Goal: Task Accomplishment & Management: Use online tool/utility

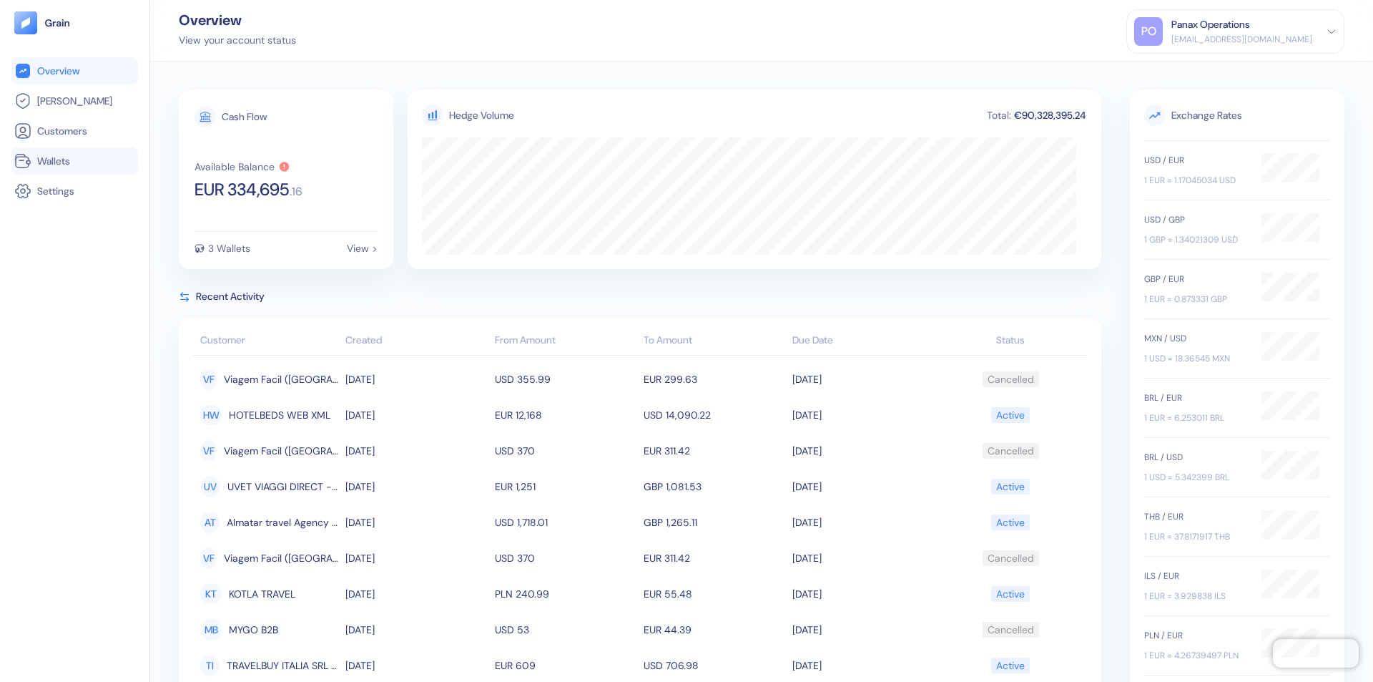
click at [74, 161] on link "Wallets" at bounding box center [74, 160] width 121 height 17
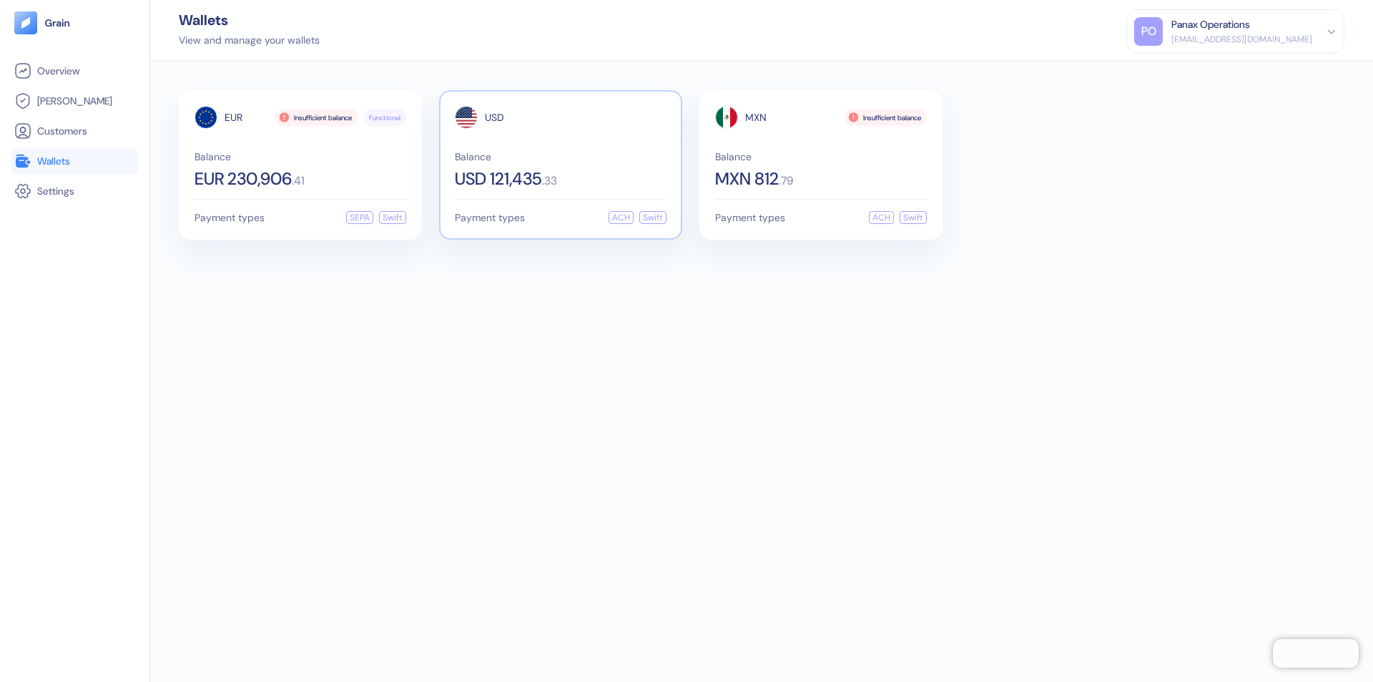
click at [494, 117] on span "USD" at bounding box center [494, 117] width 19 height 10
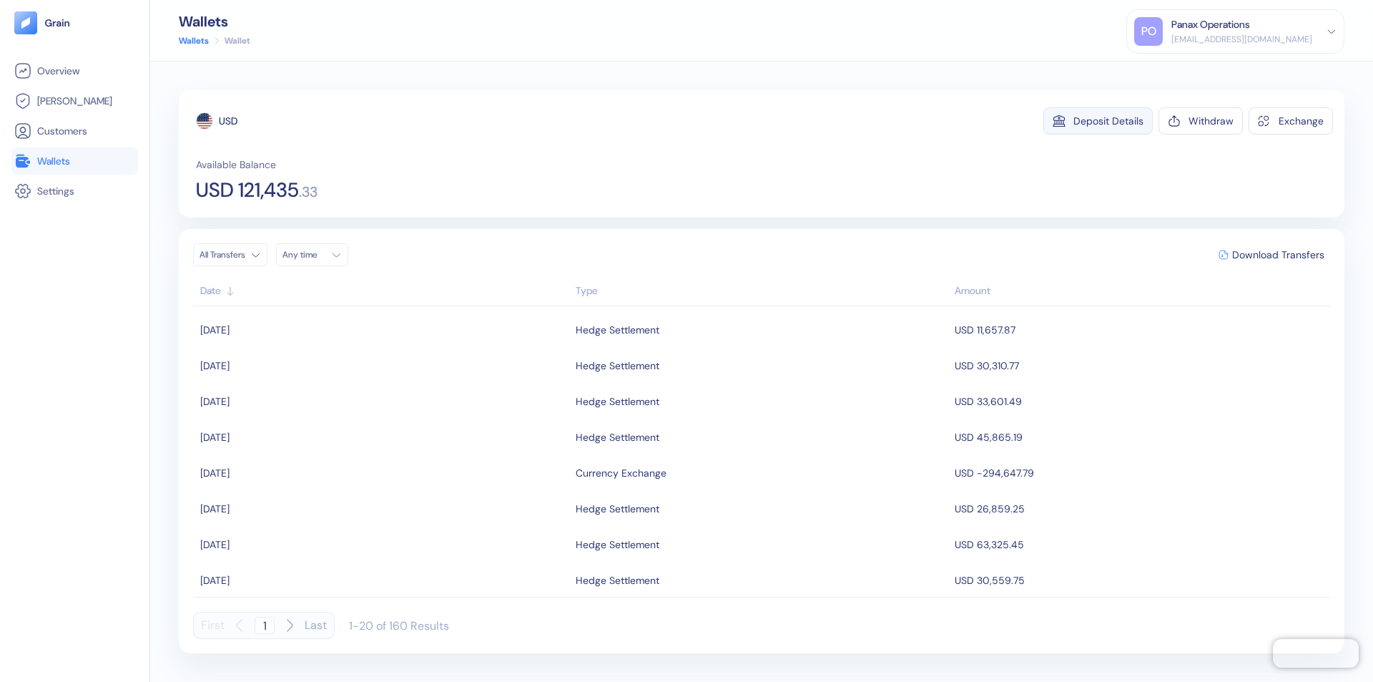
click at [1109, 121] on div "Deposit Details" at bounding box center [1109, 121] width 70 height 10
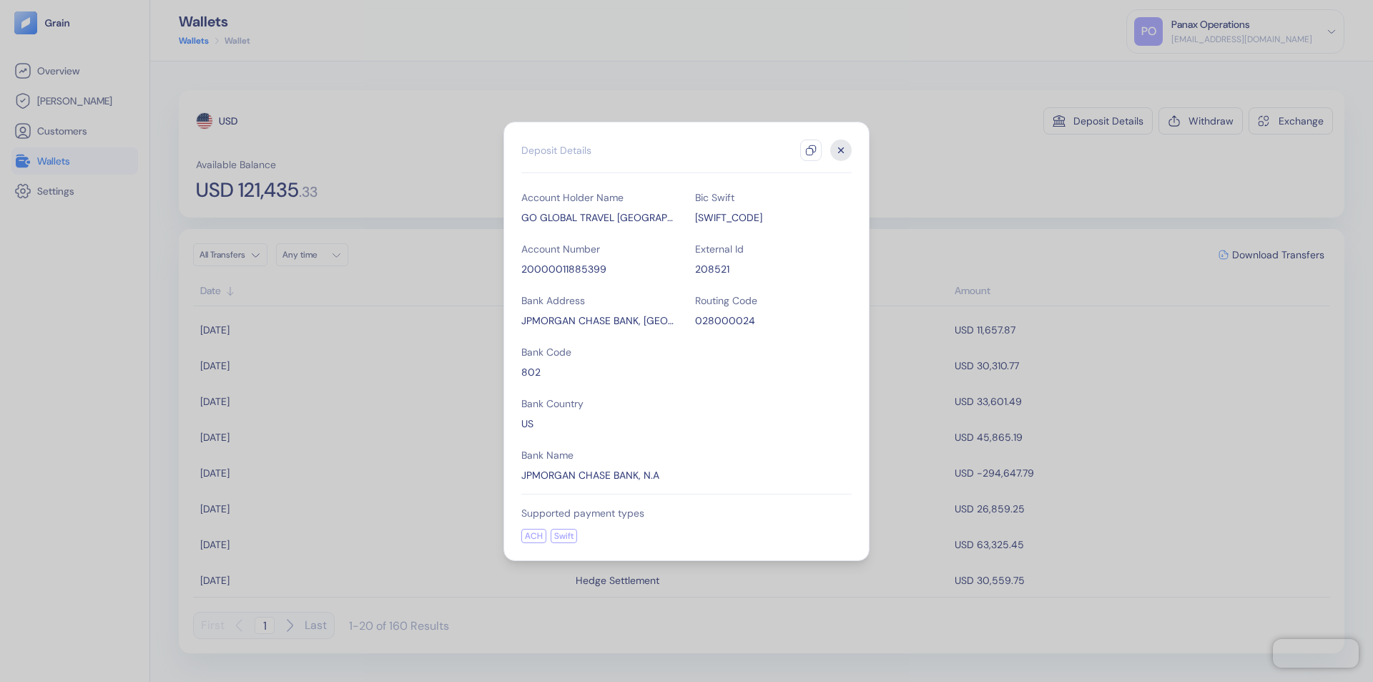
click at [811, 150] on icon "button" at bounding box center [810, 149] width 11 height 11
click at [841, 150] on icon "button" at bounding box center [841, 149] width 5 height 5
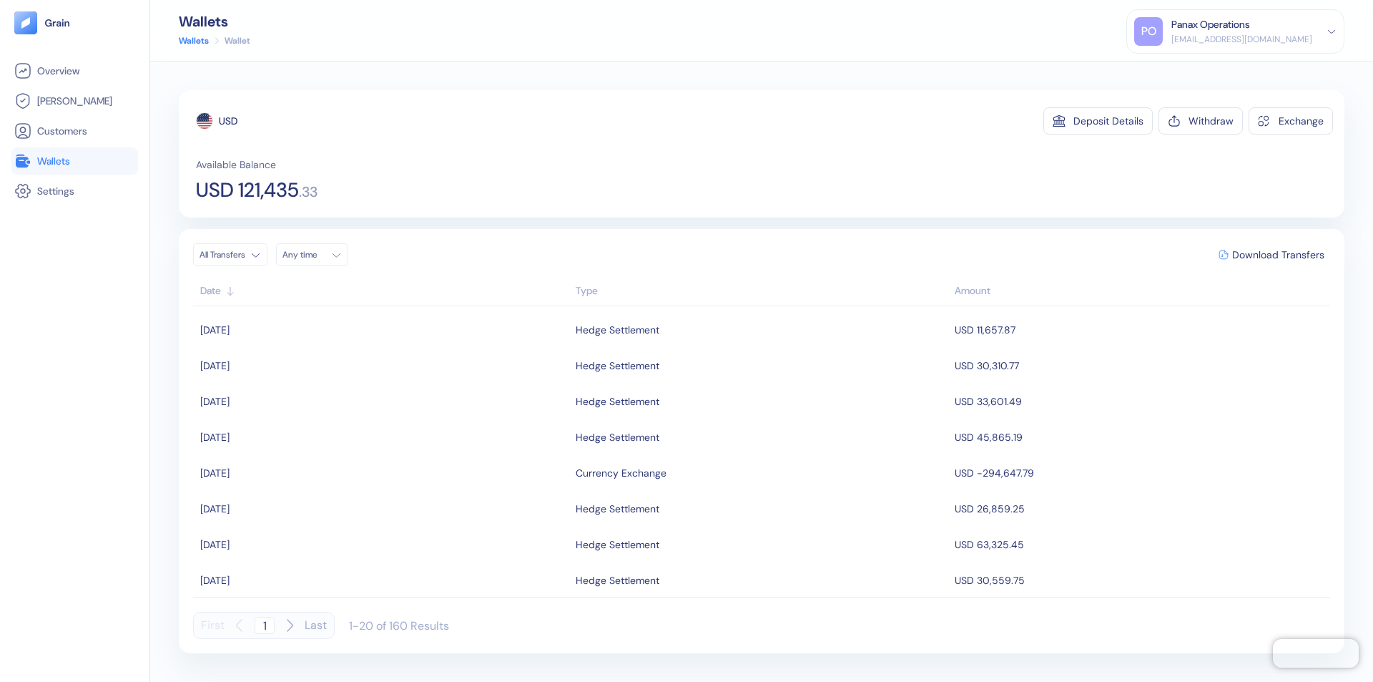
click at [316, 255] on div "Any time" at bounding box center [304, 254] width 43 height 11
click at [383, 388] on button "27" at bounding box center [383, 388] width 17 height 17
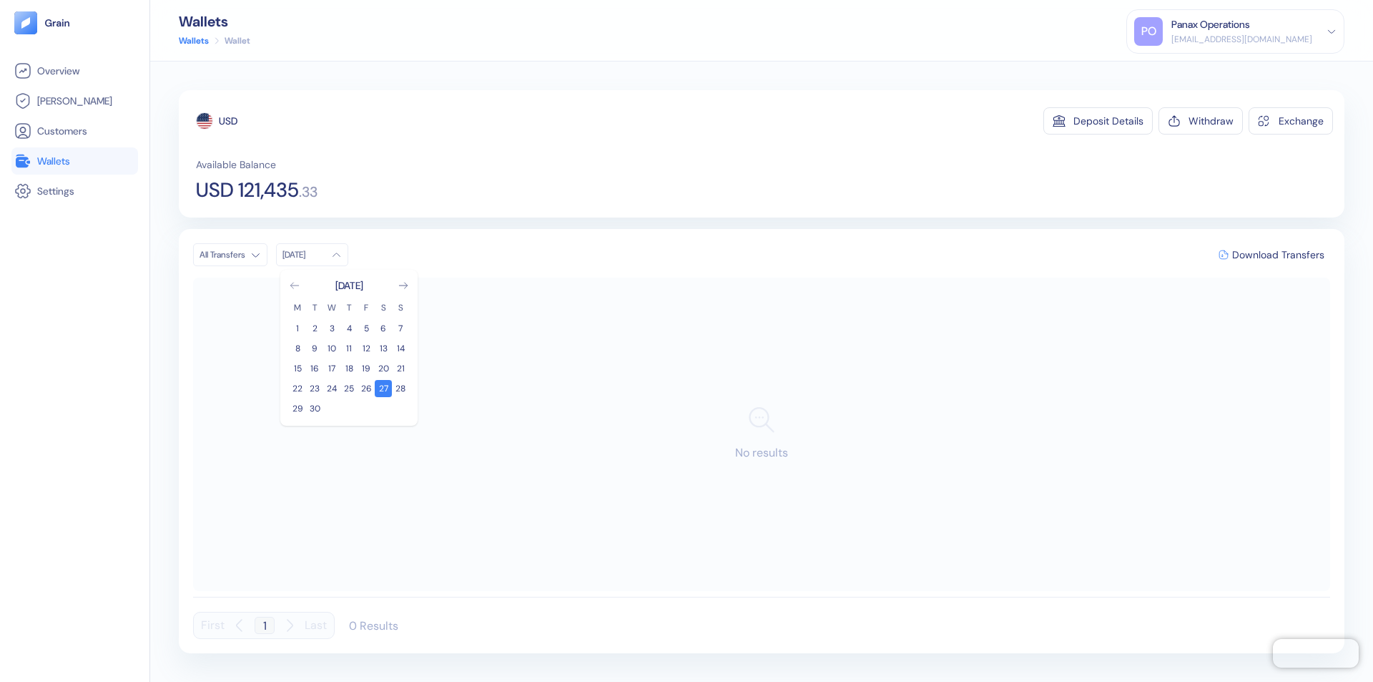
click at [295, 285] on icon "Go to previous month" at bounding box center [294, 286] width 8 height 6
click at [349, 408] on button "28" at bounding box center [348, 408] width 17 height 17
click at [228, 121] on div "USD" at bounding box center [228, 121] width 19 height 14
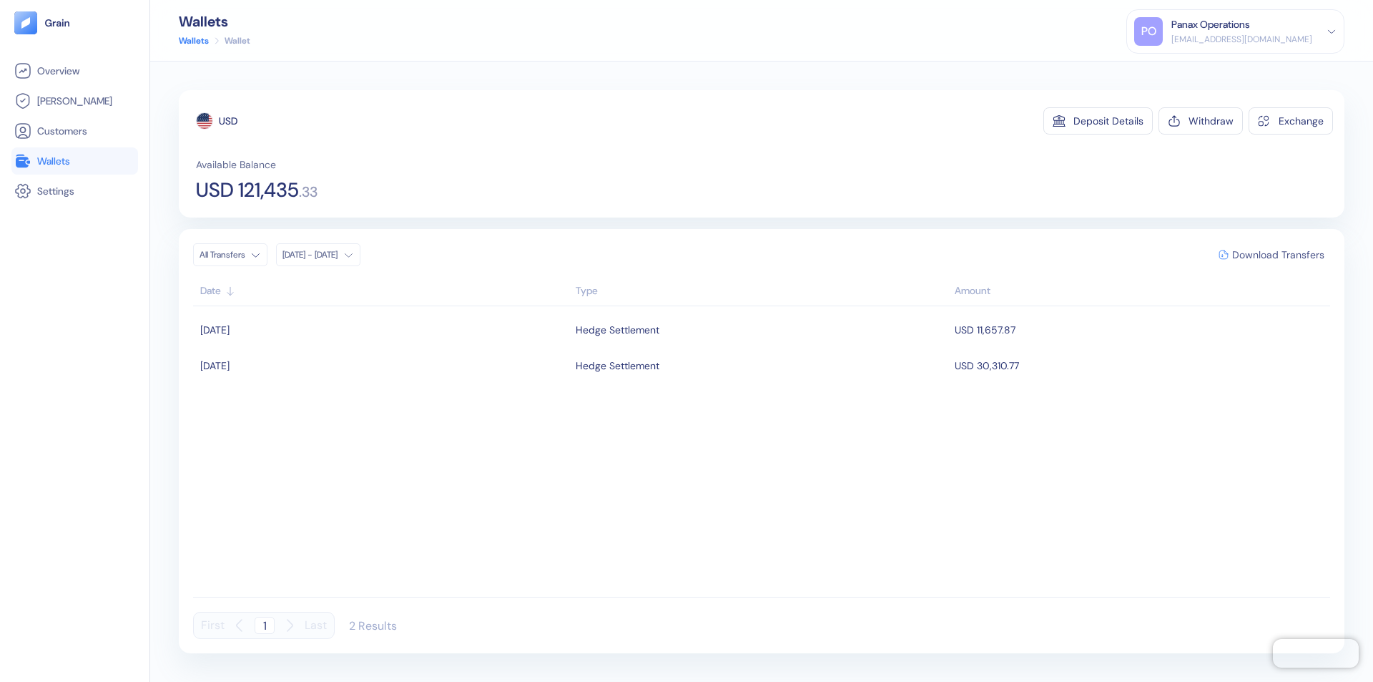
click at [1278, 255] on span "Download Transfers" at bounding box center [1279, 255] width 92 height 10
click at [74, 161] on link "Wallets" at bounding box center [74, 160] width 121 height 17
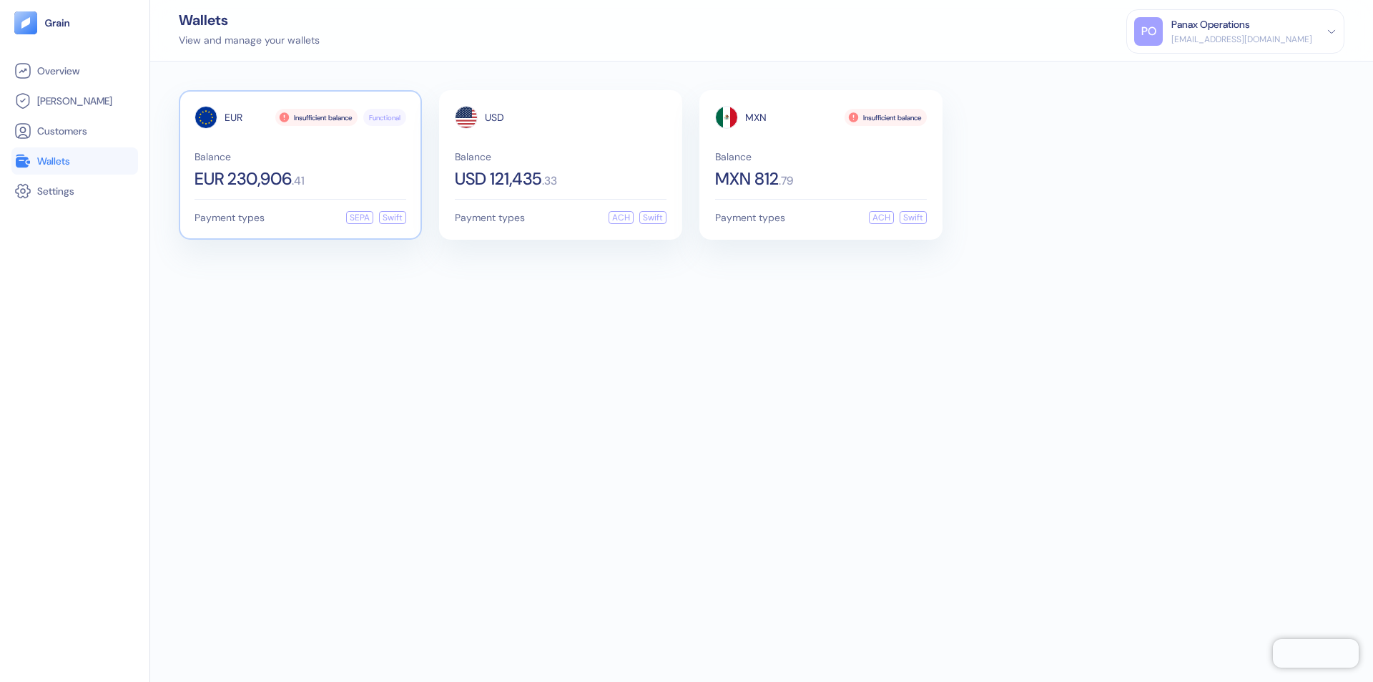
click at [233, 117] on span "EUR" at bounding box center [234, 117] width 18 height 10
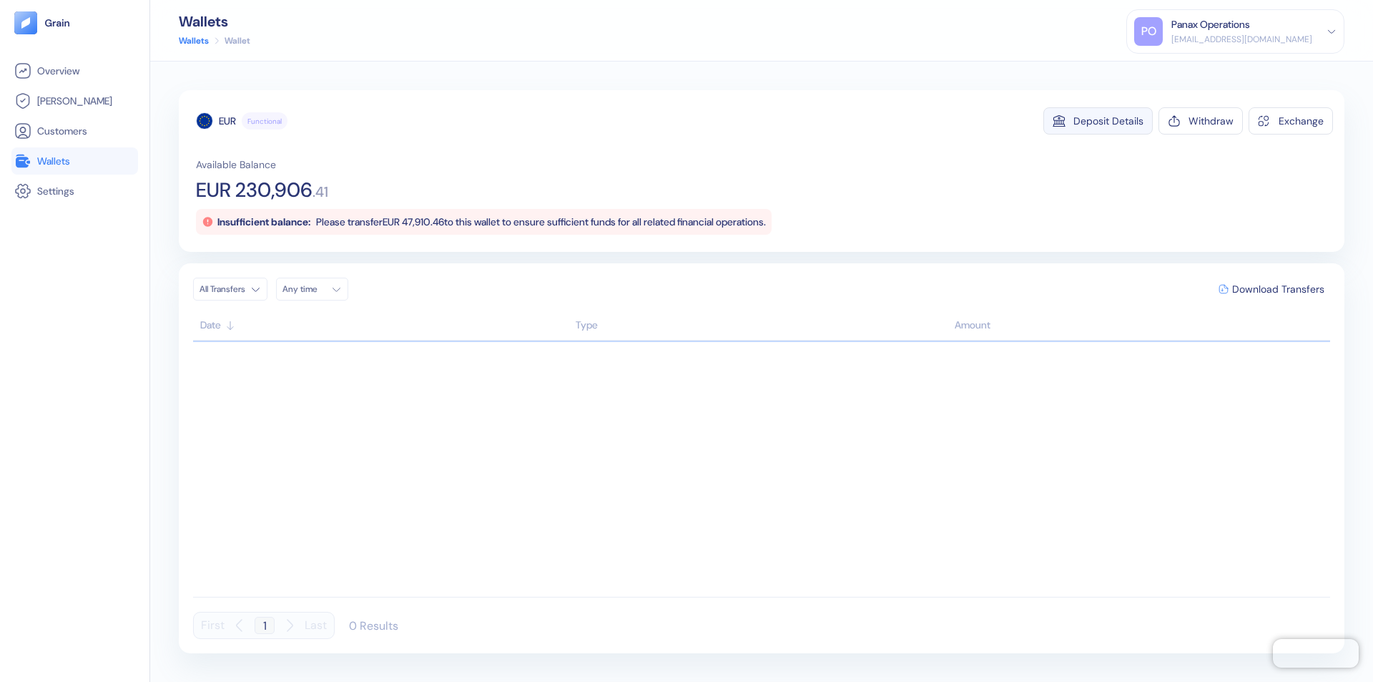
click at [1109, 121] on div "Deposit Details" at bounding box center [1109, 121] width 70 height 10
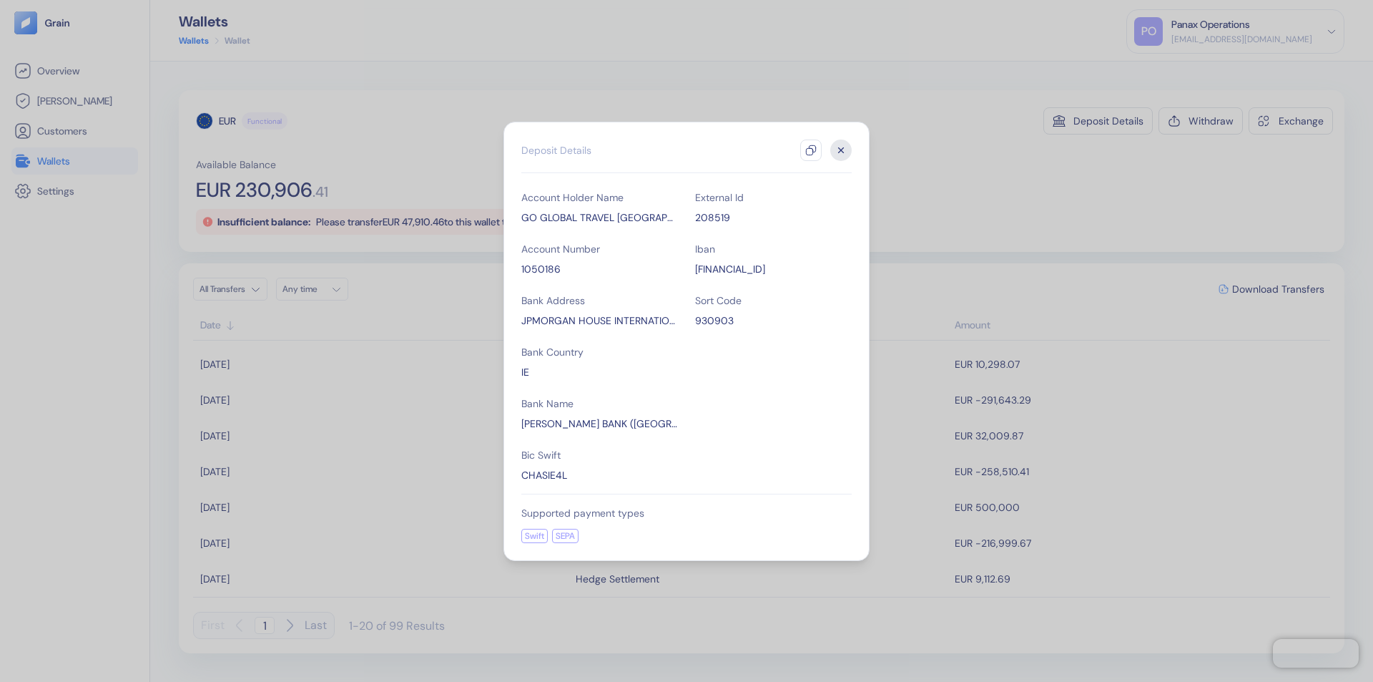
click at [811, 150] on icon "button" at bounding box center [810, 149] width 11 height 11
click at [841, 150] on icon "button" at bounding box center [841, 149] width 5 height 5
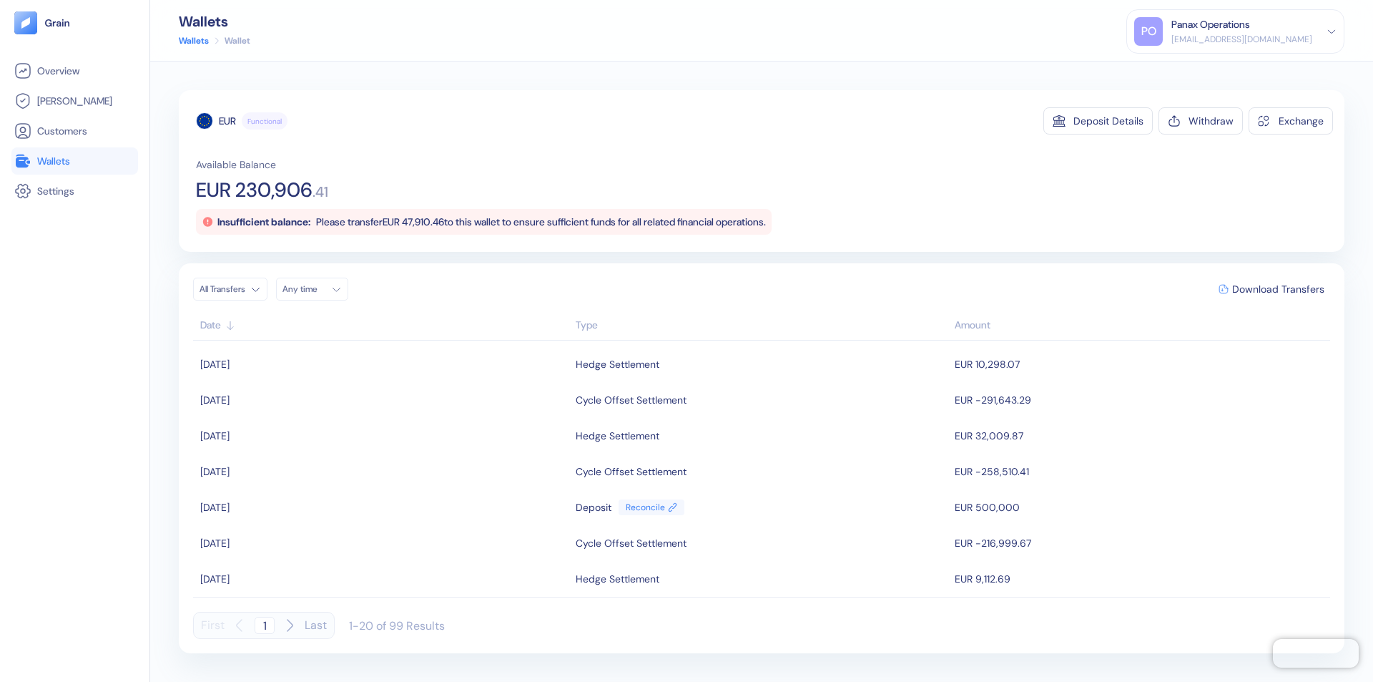
click at [316, 289] on div "Any time" at bounding box center [304, 288] width 43 height 11
click at [383, 423] on button "27" at bounding box center [383, 422] width 17 height 17
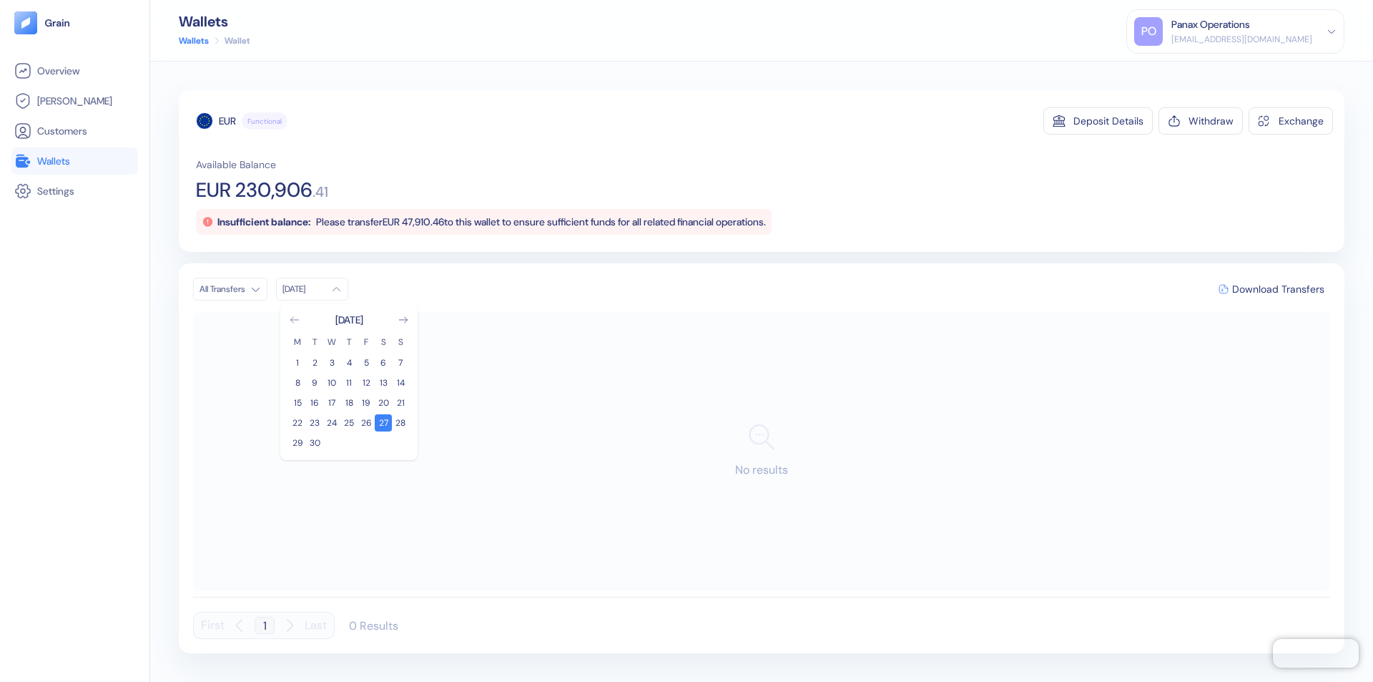
click at [295, 320] on icon "Go to previous month" at bounding box center [294, 320] width 8 height 6
click at [349, 443] on button "28" at bounding box center [348, 442] width 17 height 17
click at [227, 121] on div "EUR" at bounding box center [227, 121] width 17 height 14
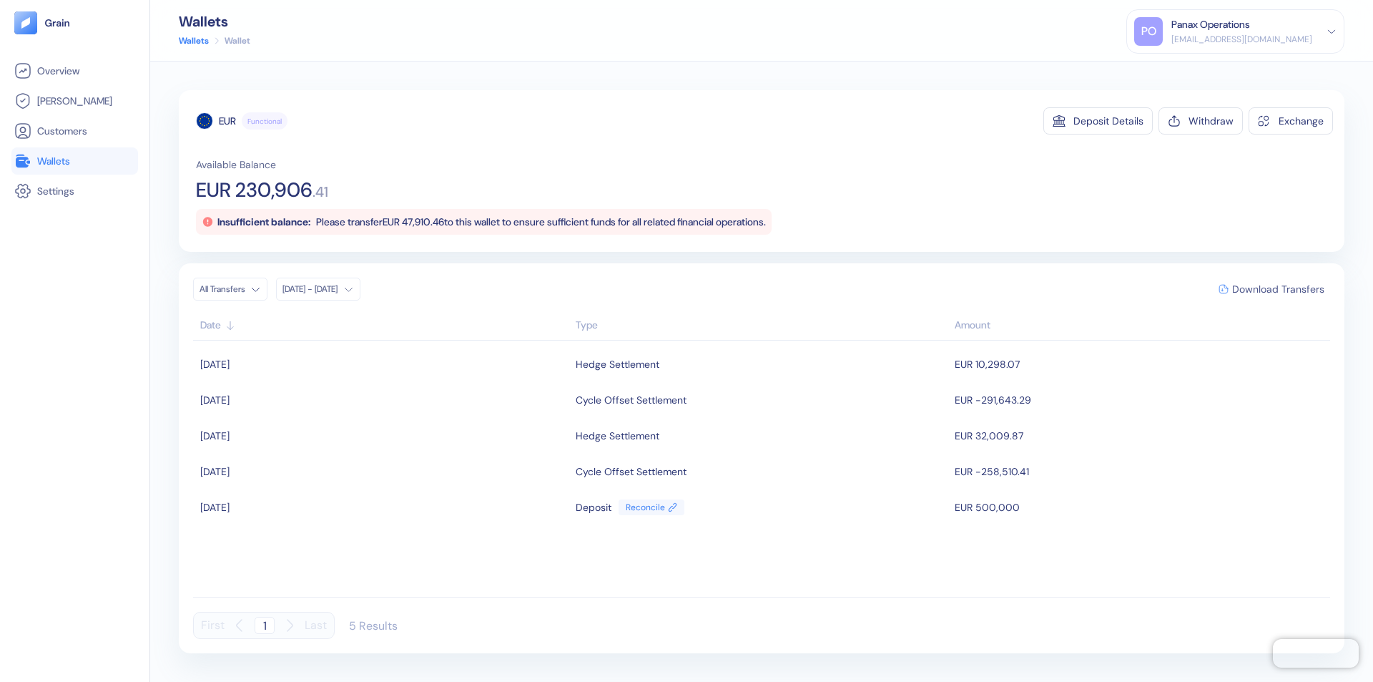
click at [1278, 289] on span "Download Transfers" at bounding box center [1279, 289] width 92 height 10
click at [74, 161] on link "Wallets" at bounding box center [74, 160] width 121 height 17
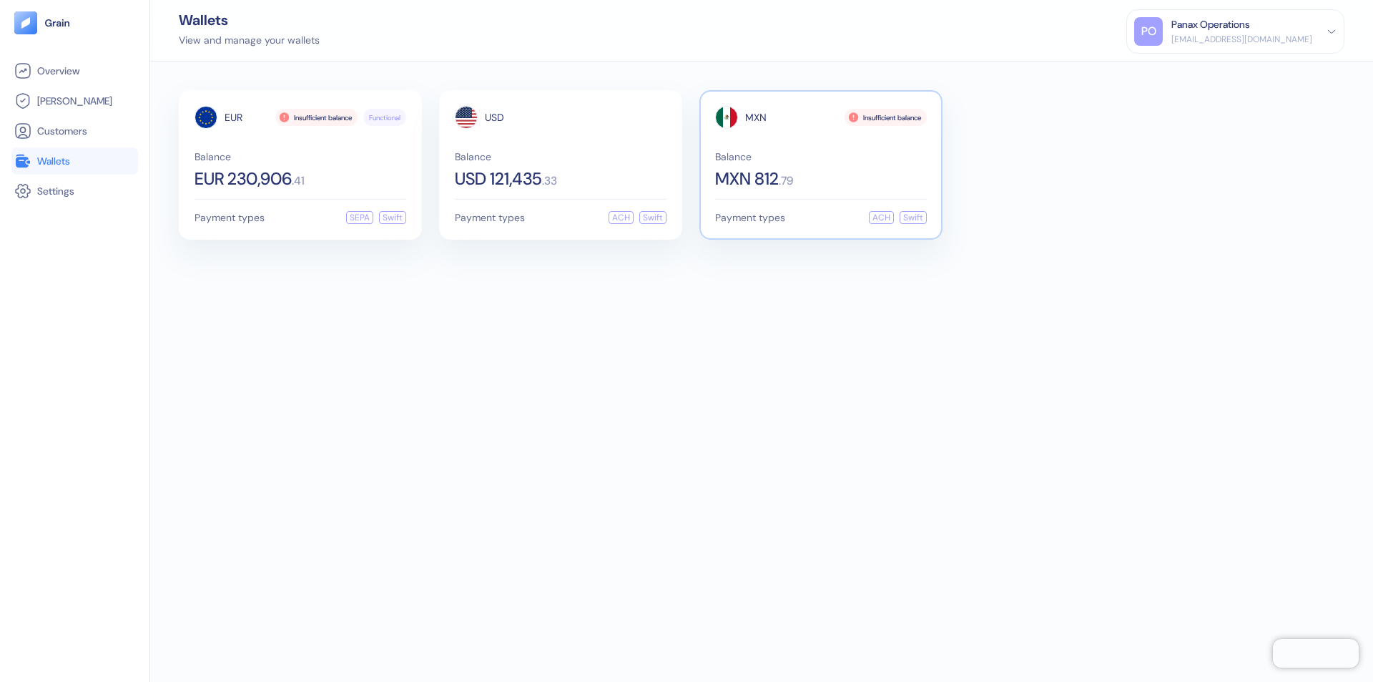
click at [756, 117] on span "MXN" at bounding box center [755, 117] width 21 height 10
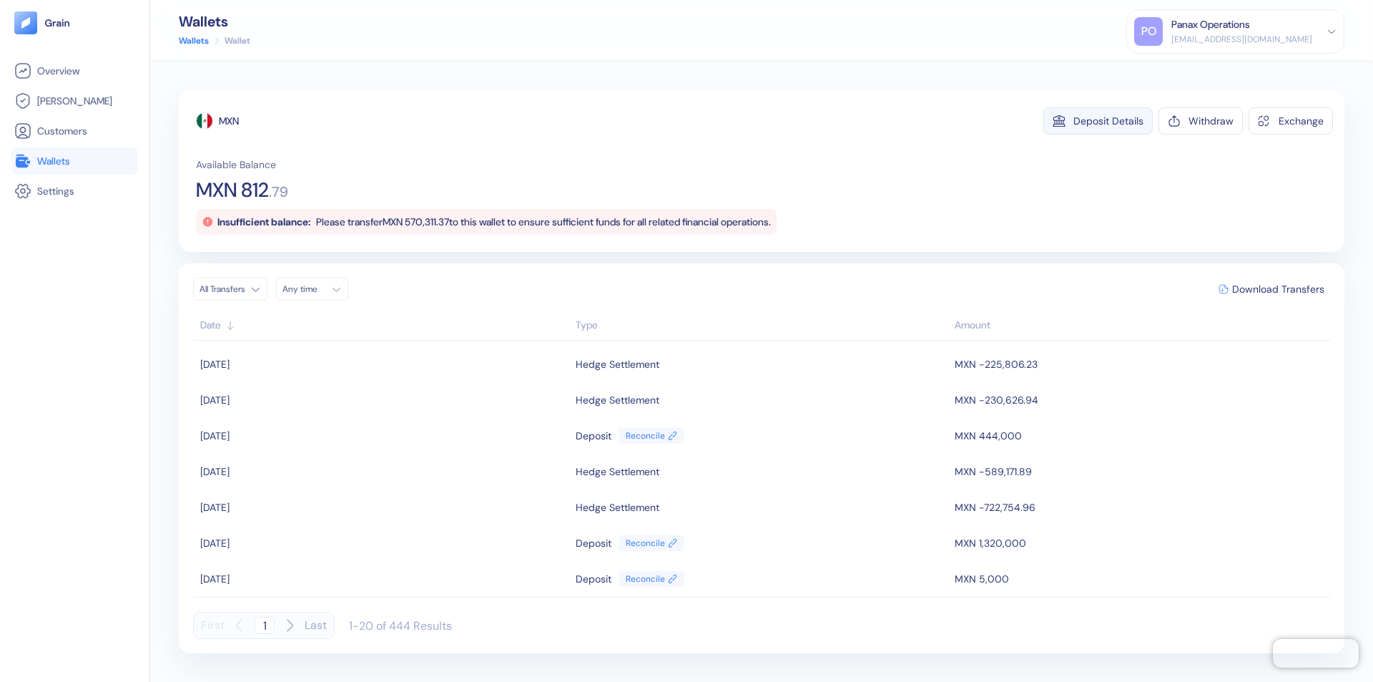
click at [1109, 121] on div "Deposit Details" at bounding box center [1109, 121] width 70 height 10
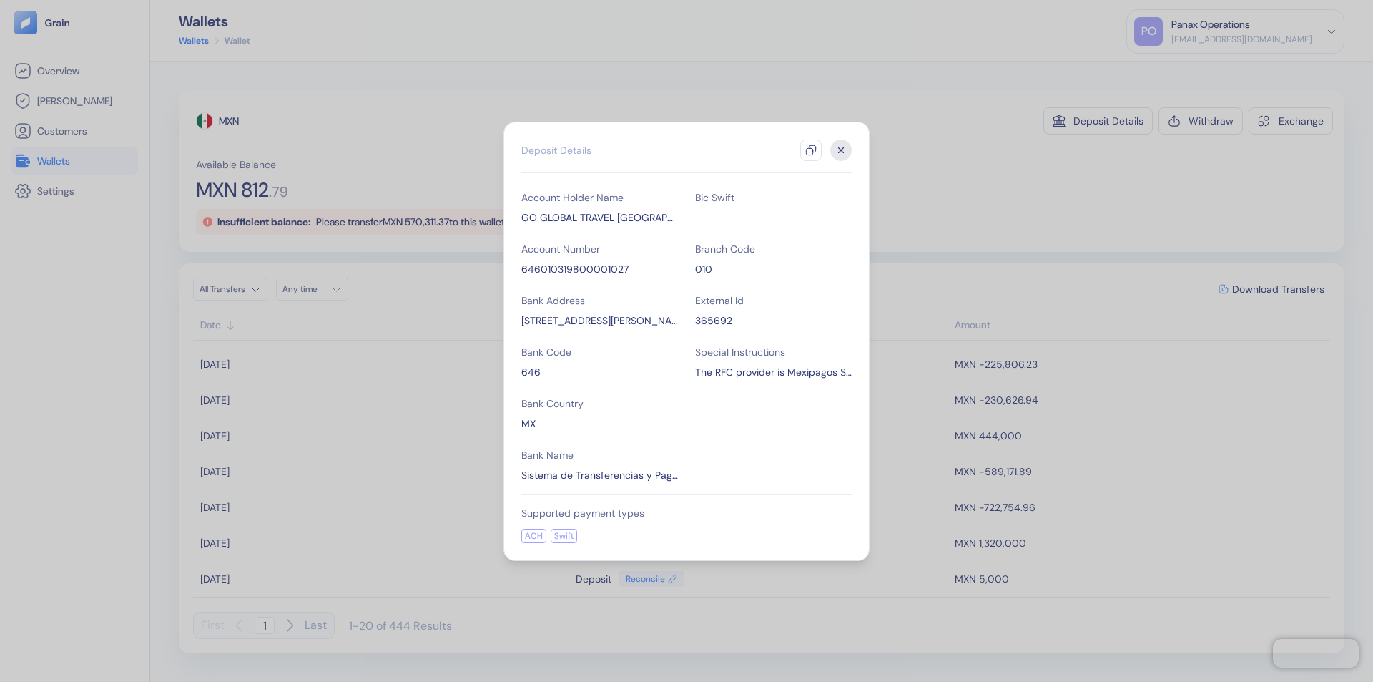
click at [811, 150] on icon "button" at bounding box center [810, 149] width 11 height 11
click at [841, 150] on icon "button" at bounding box center [841, 149] width 5 height 5
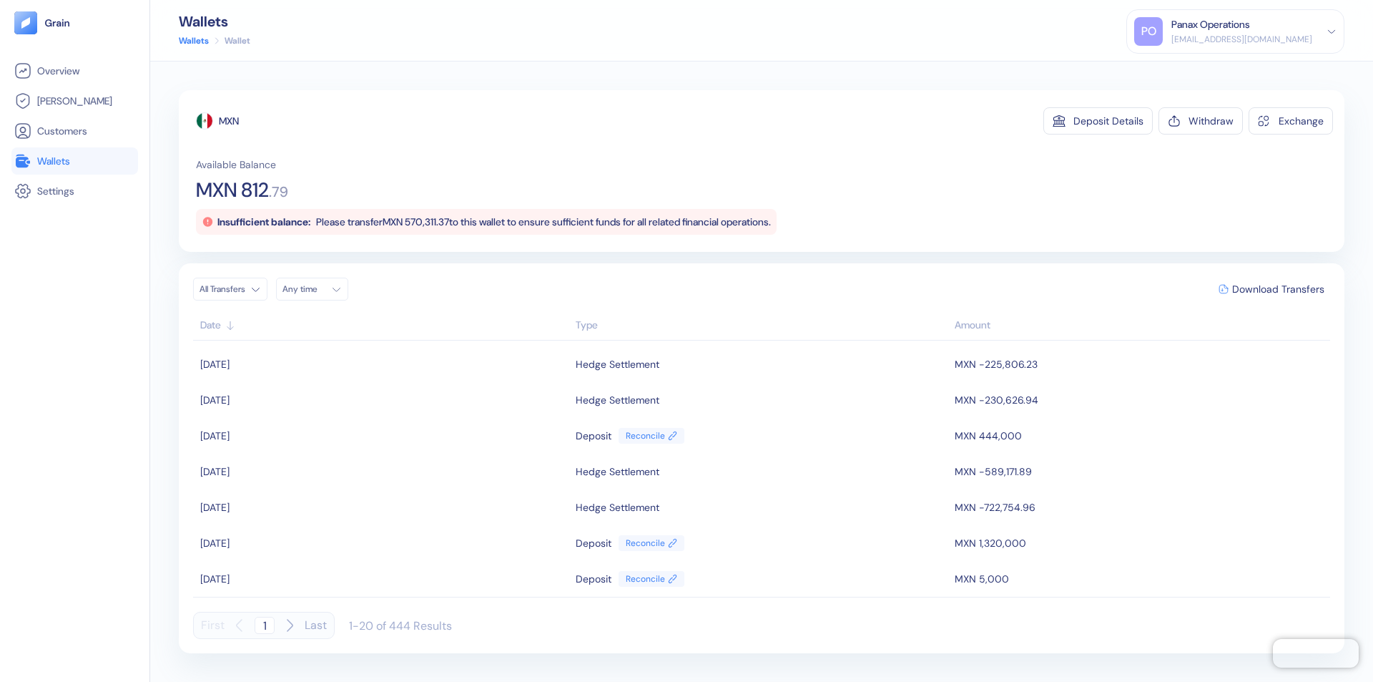
click at [316, 289] on div "Any time" at bounding box center [304, 288] width 43 height 11
click at [383, 423] on button "27" at bounding box center [383, 422] width 17 height 17
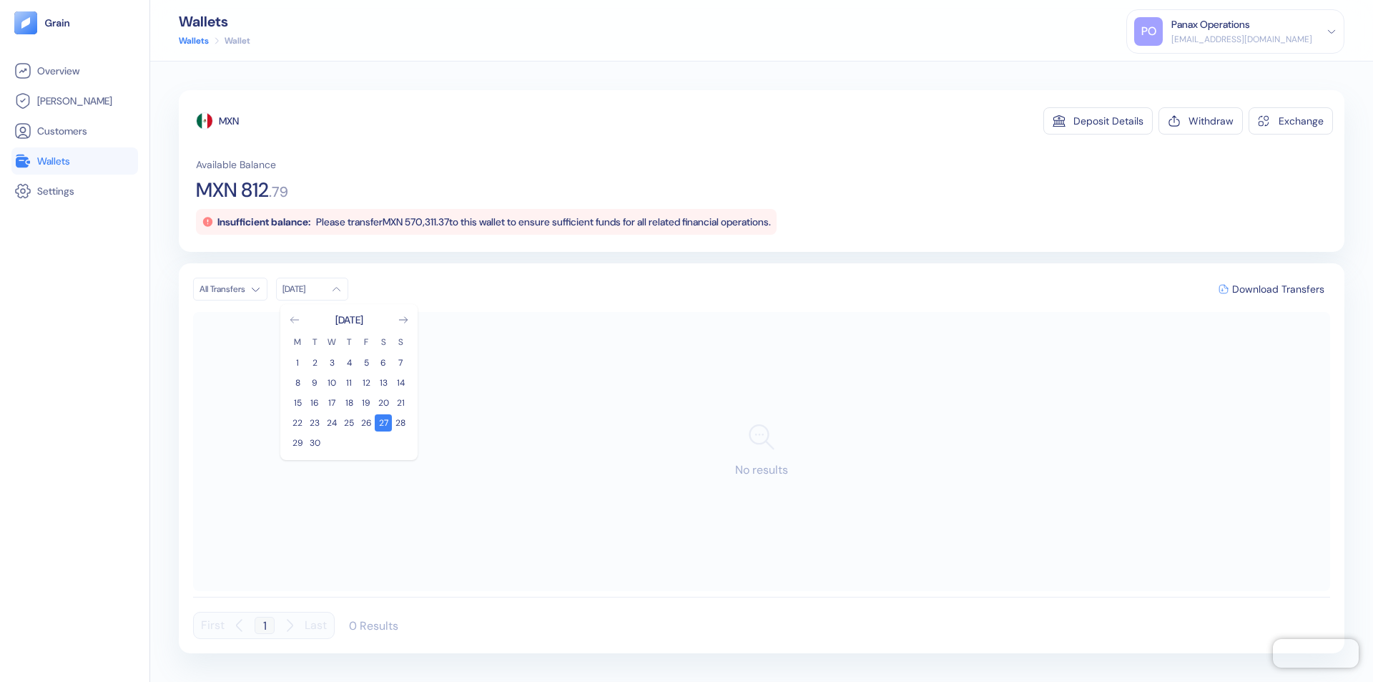
click at [295, 320] on icon "Go to previous month" at bounding box center [294, 320] width 8 height 6
click at [349, 443] on button "28" at bounding box center [348, 442] width 17 height 17
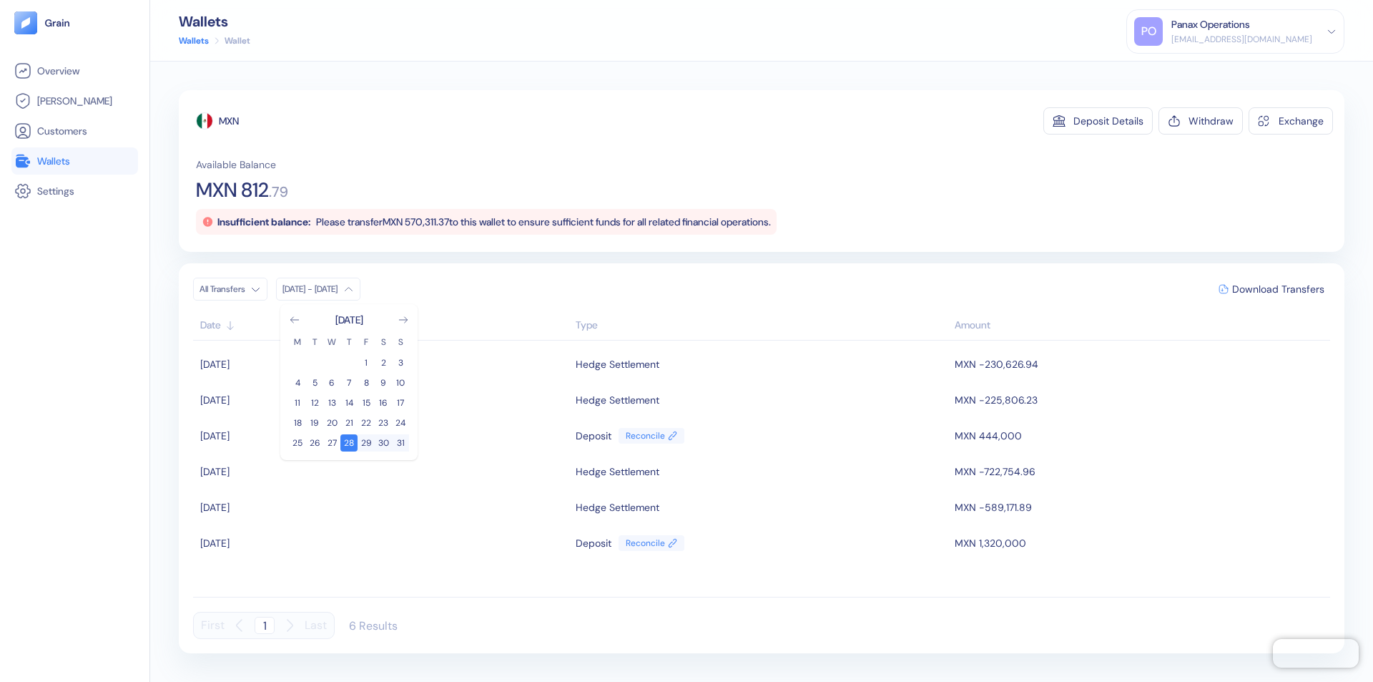
click at [230, 121] on div "MXN" at bounding box center [229, 121] width 20 height 14
click at [1278, 289] on span "Download Transfers" at bounding box center [1279, 289] width 92 height 10
click at [1250, 31] on div "Panax Operations" at bounding box center [1211, 24] width 79 height 15
click at [1192, 71] on div "Sign Out" at bounding box center [1172, 71] width 39 height 15
